Goal: Check status

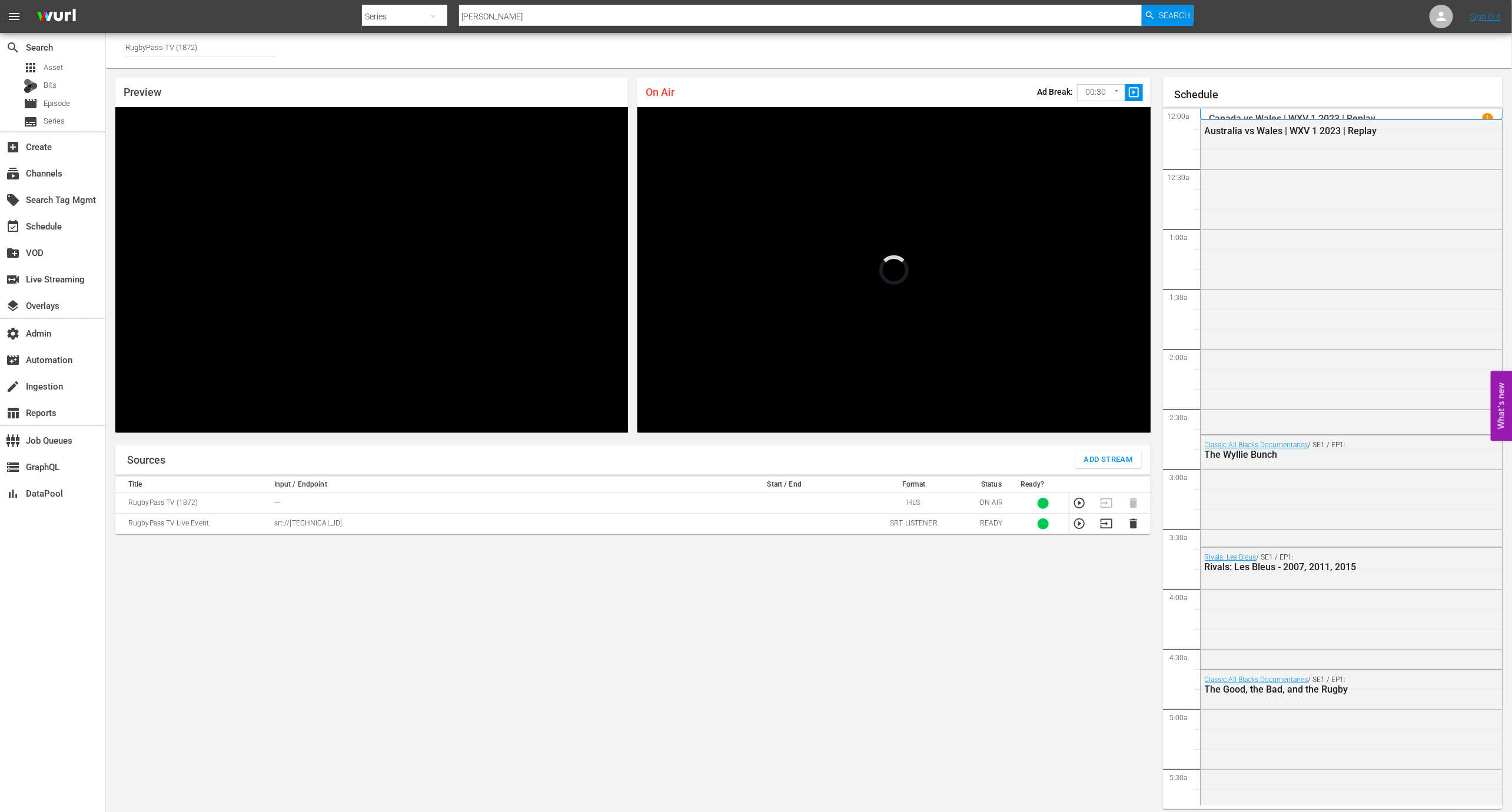
scroll to position [1678, 0]
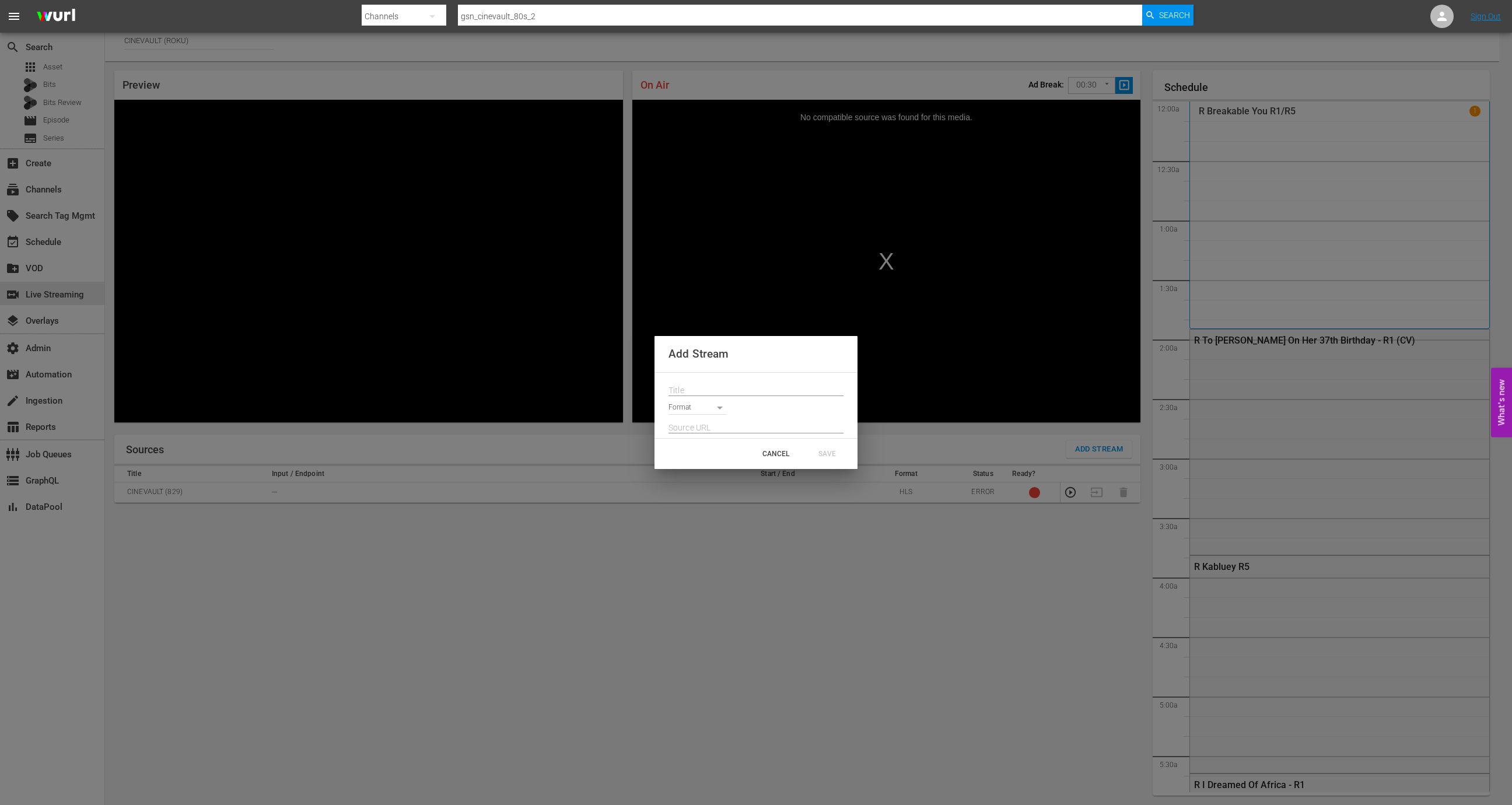
scroll to position [1715, 0]
